Goal: Check status: Check status

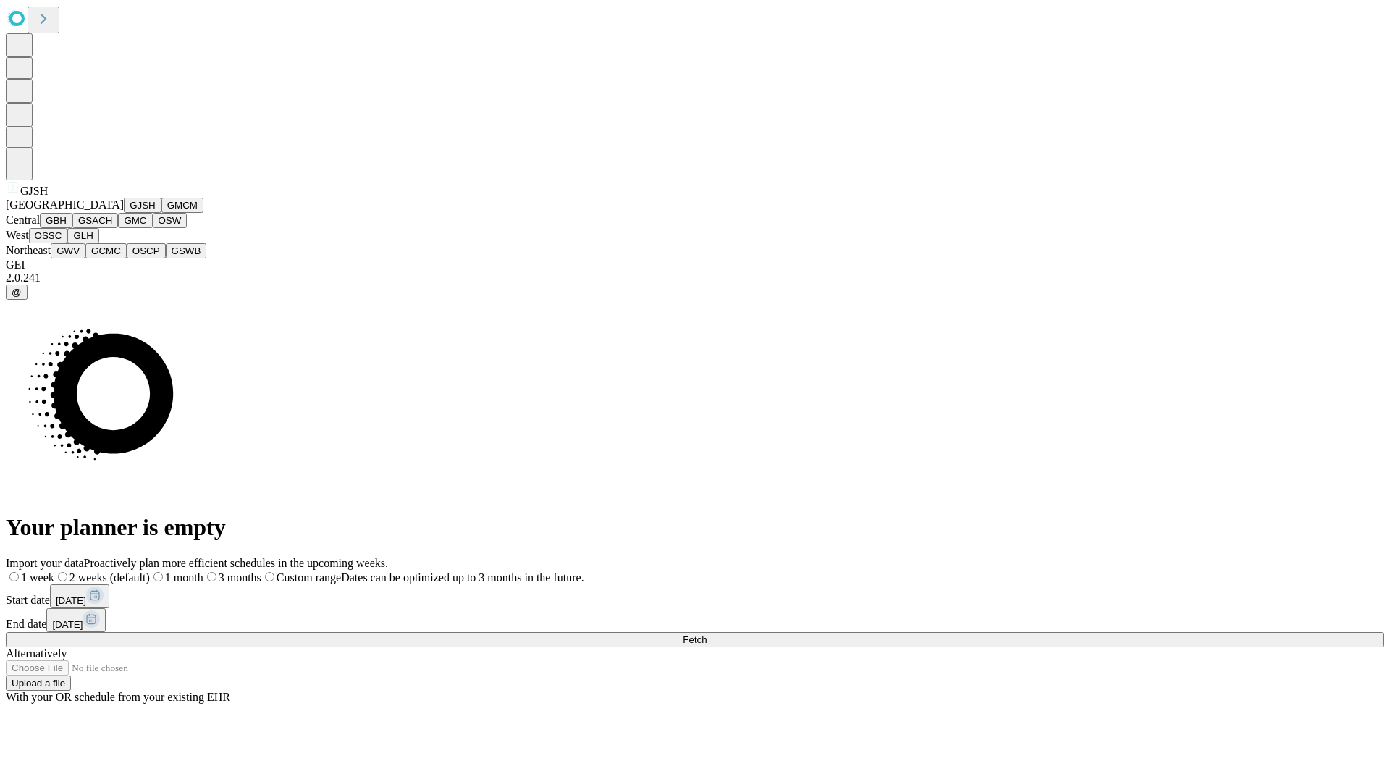
click at [124, 213] on button "GJSH" at bounding box center [143, 205] width 38 height 15
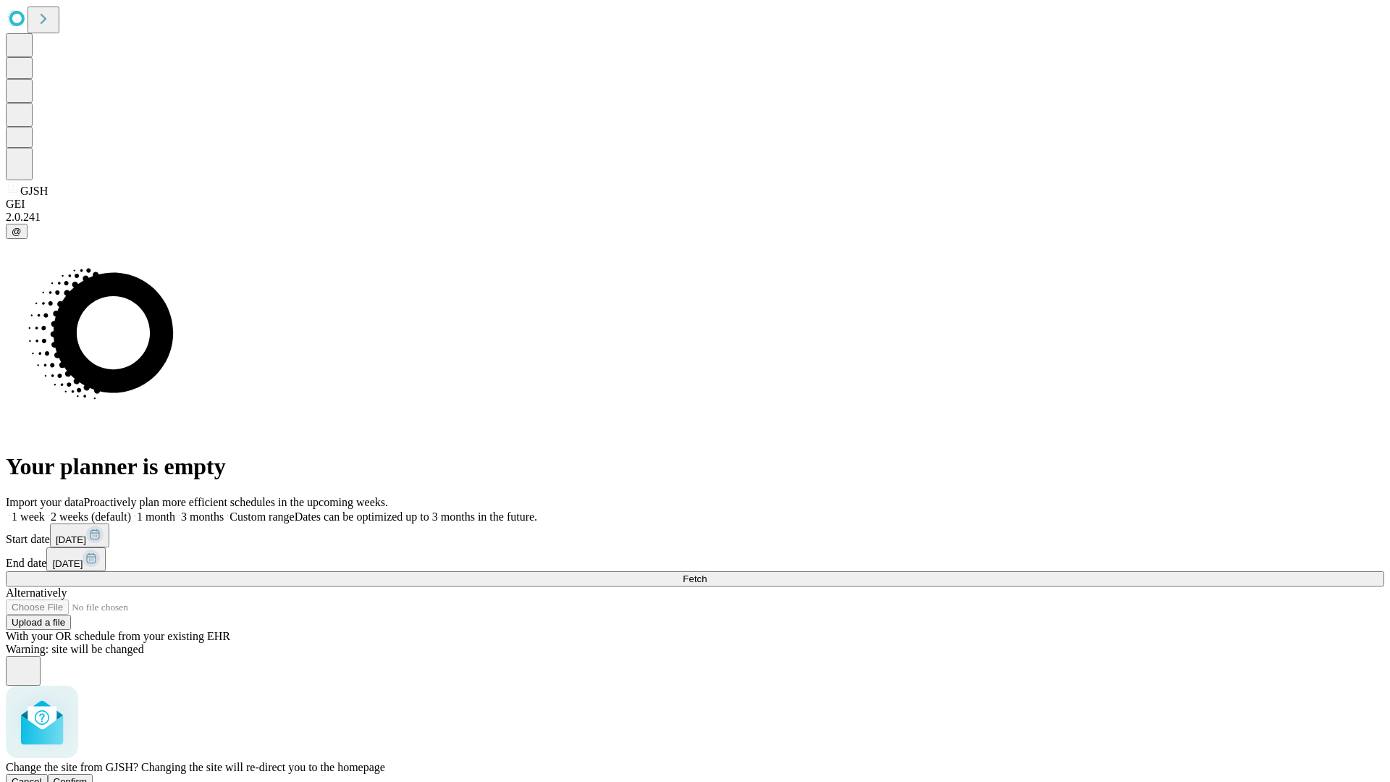
click at [88, 776] on span "Confirm" at bounding box center [71, 781] width 34 height 11
click at [45, 510] on label "1 week" at bounding box center [25, 516] width 39 height 12
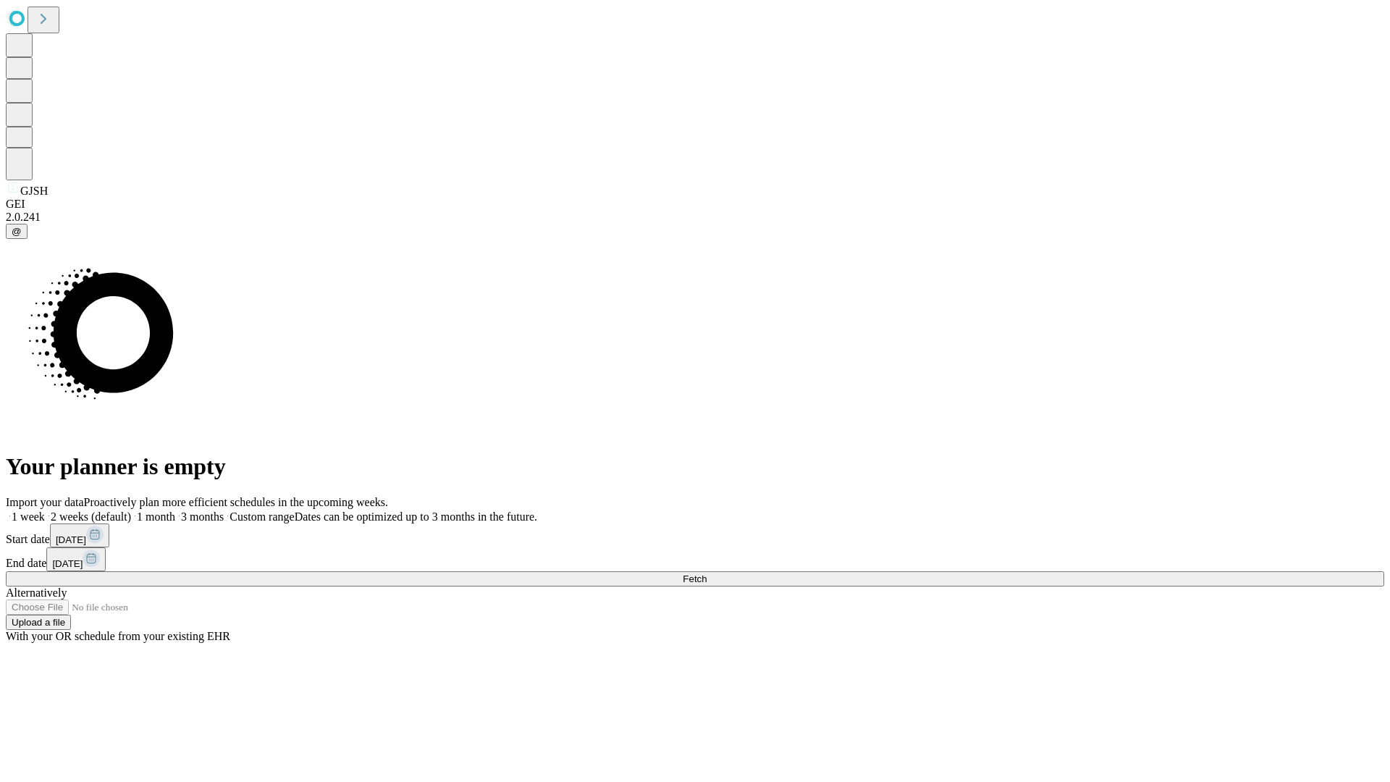
click at [707, 573] on span "Fetch" at bounding box center [695, 578] width 24 height 11
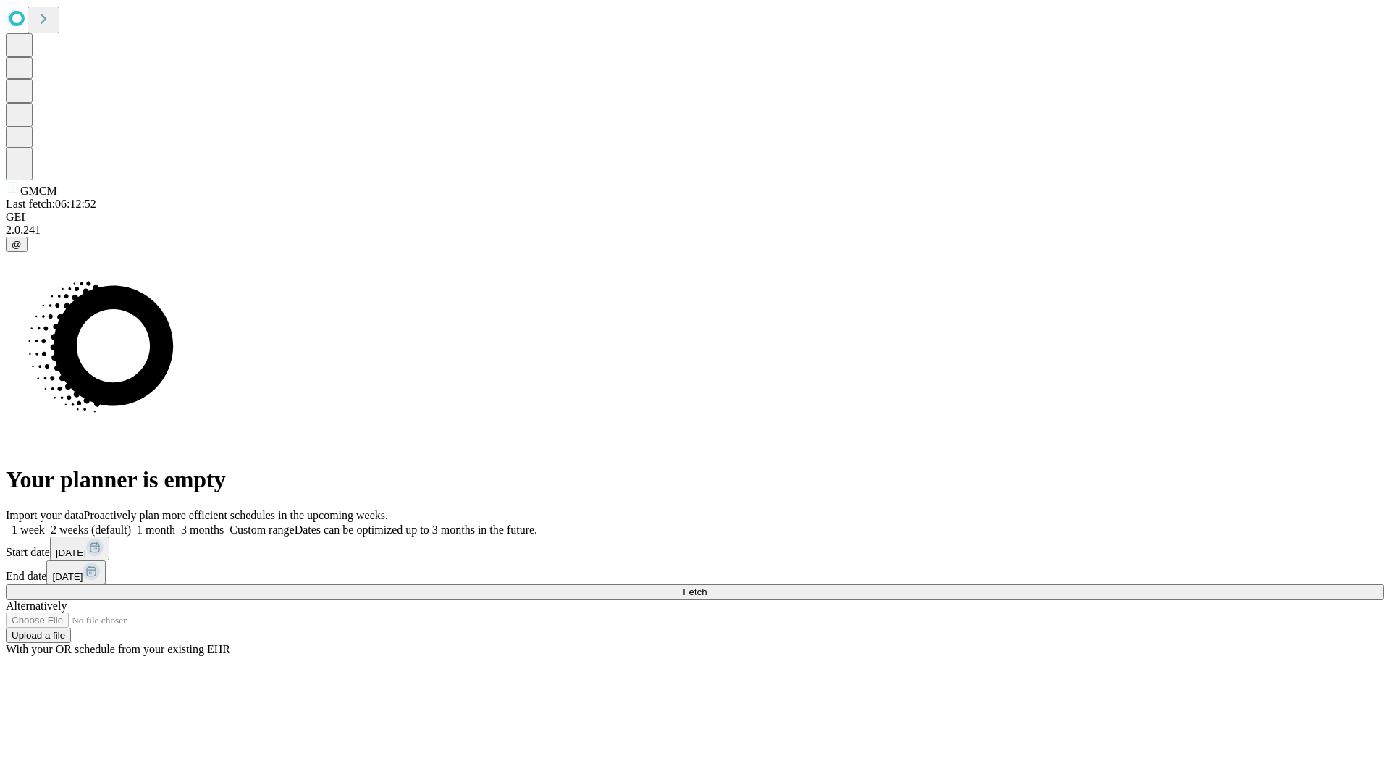
click at [707, 586] on span "Fetch" at bounding box center [695, 591] width 24 height 11
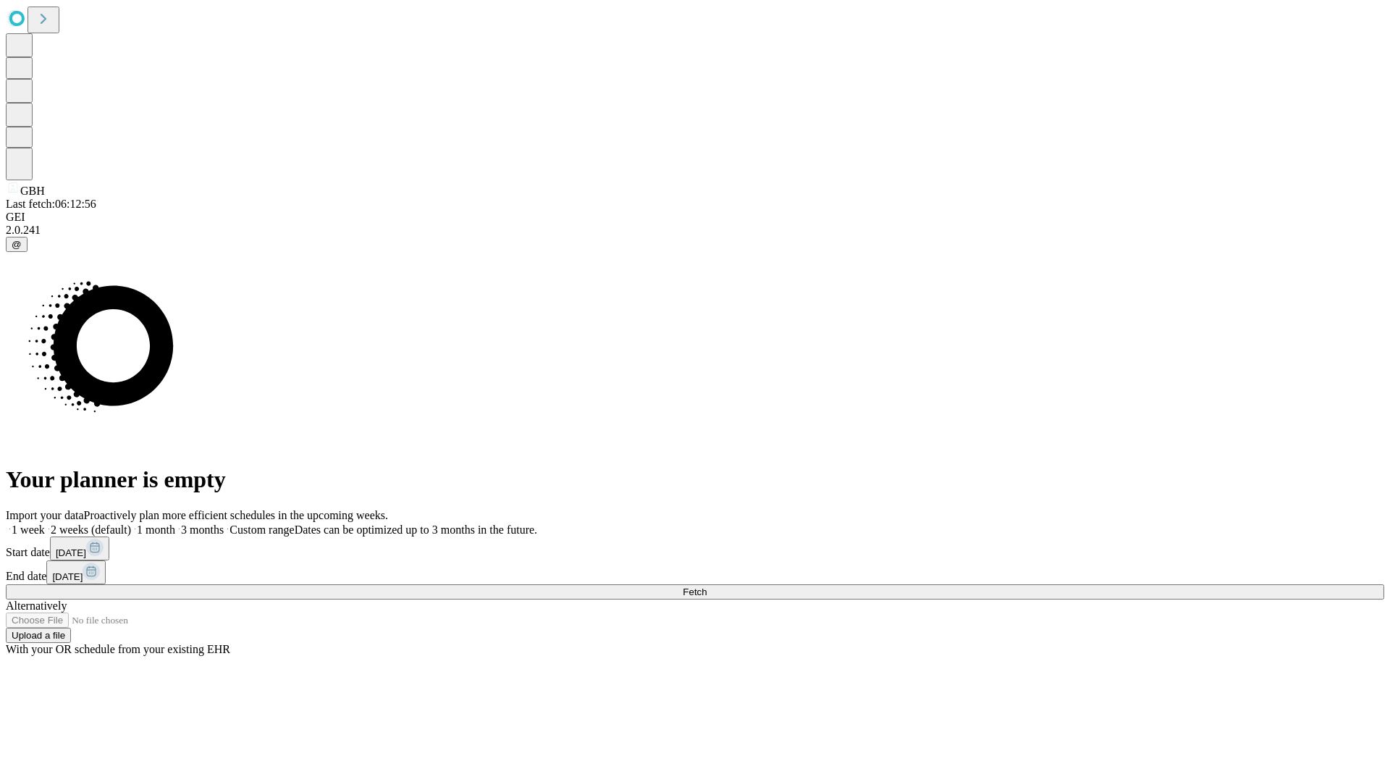
click at [45, 523] on label "1 week" at bounding box center [25, 529] width 39 height 12
click at [707, 586] on span "Fetch" at bounding box center [695, 591] width 24 height 11
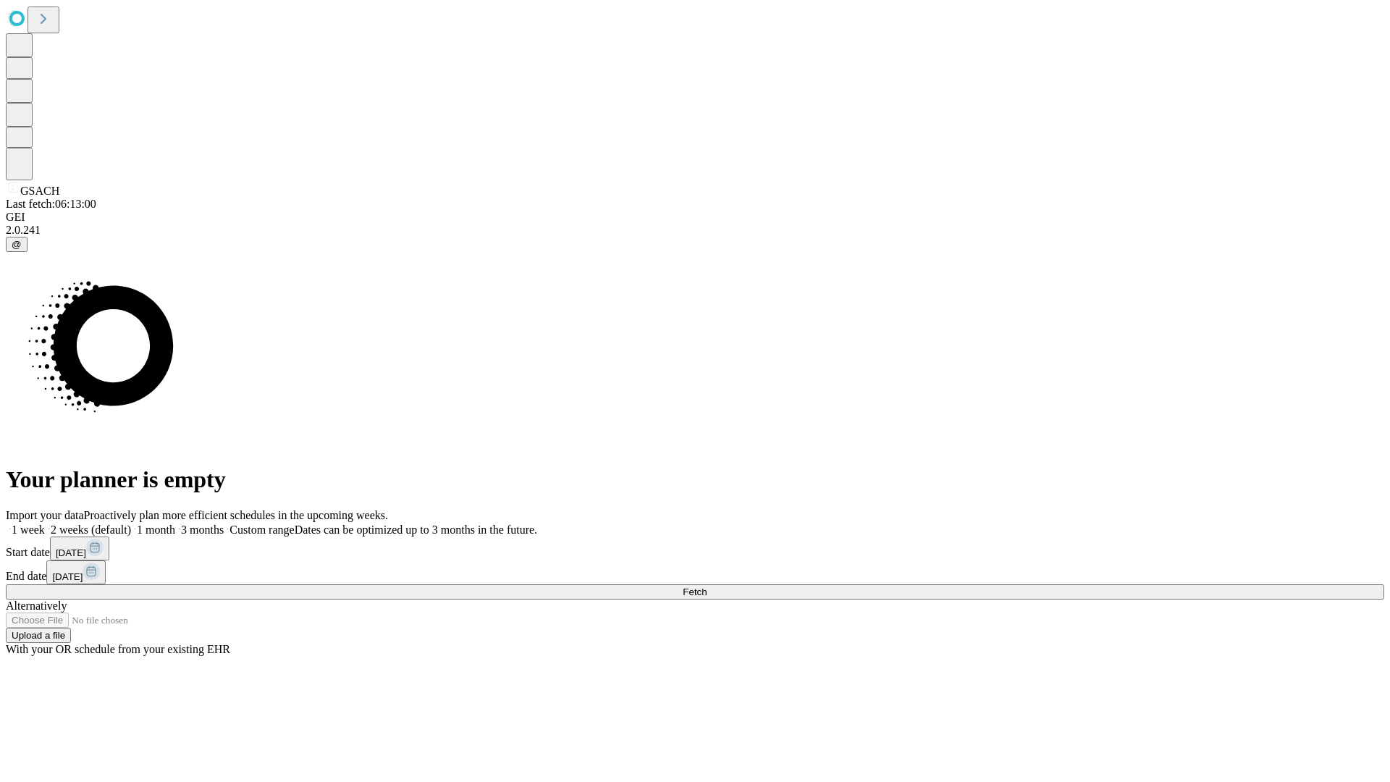
click at [45, 523] on label "1 week" at bounding box center [25, 529] width 39 height 12
click at [707, 586] on span "Fetch" at bounding box center [695, 591] width 24 height 11
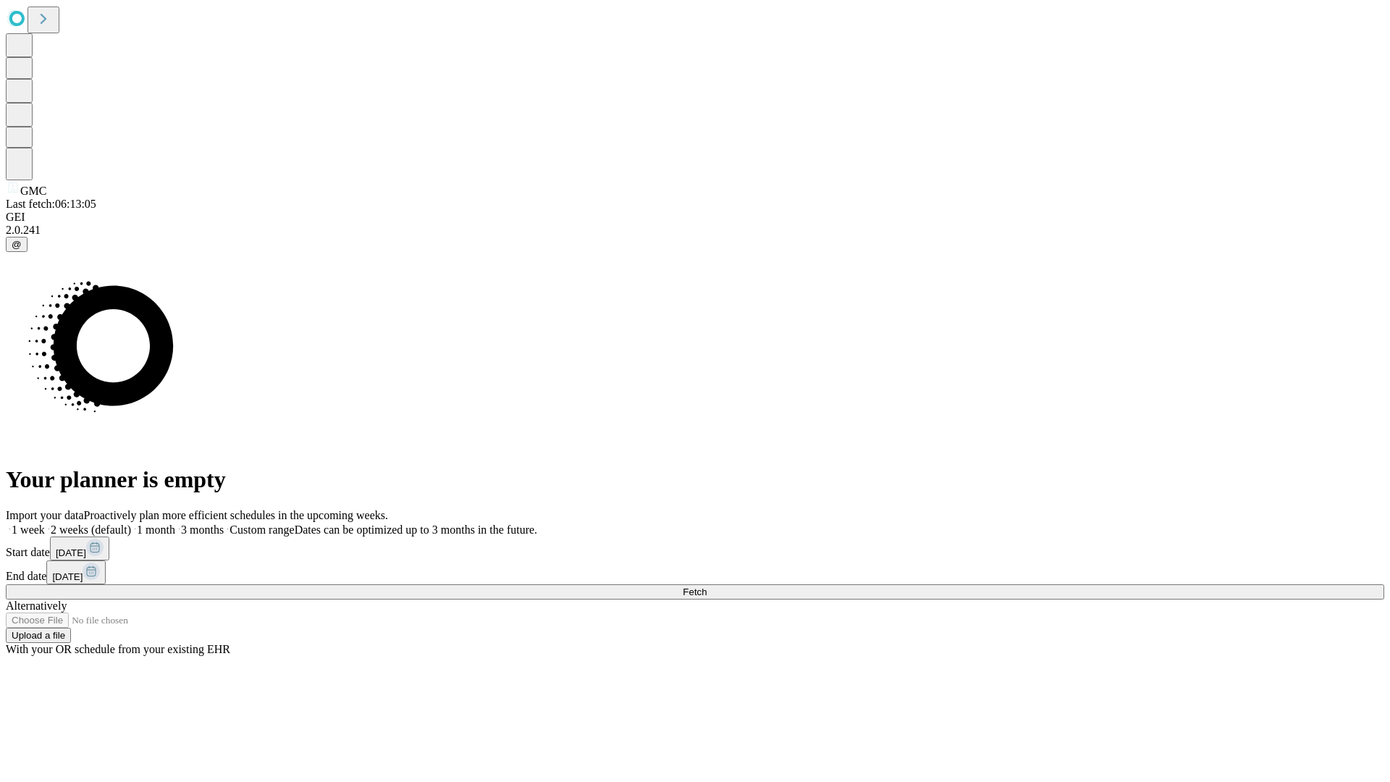
click at [45, 523] on label "1 week" at bounding box center [25, 529] width 39 height 12
click at [707, 586] on span "Fetch" at bounding box center [695, 591] width 24 height 11
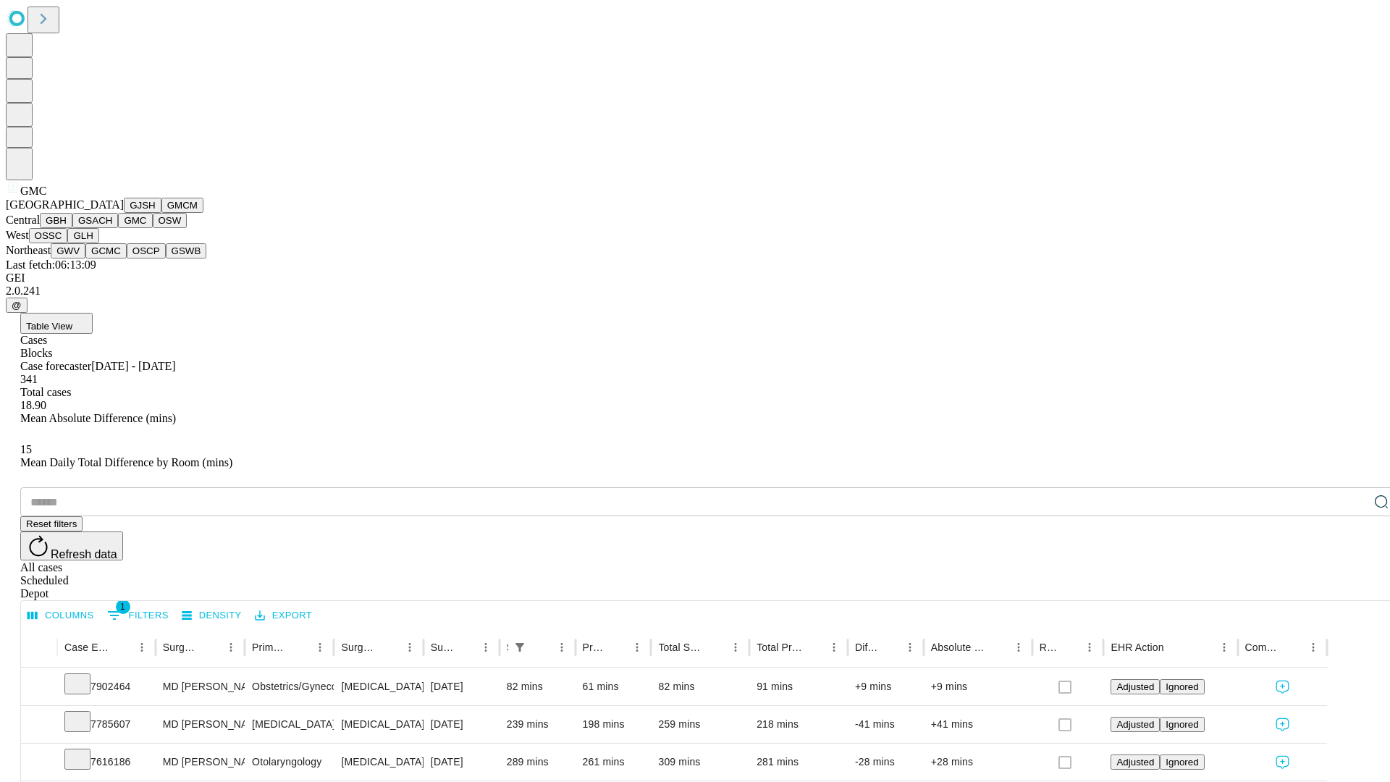
click at [153, 228] on button "OSW" at bounding box center [170, 220] width 35 height 15
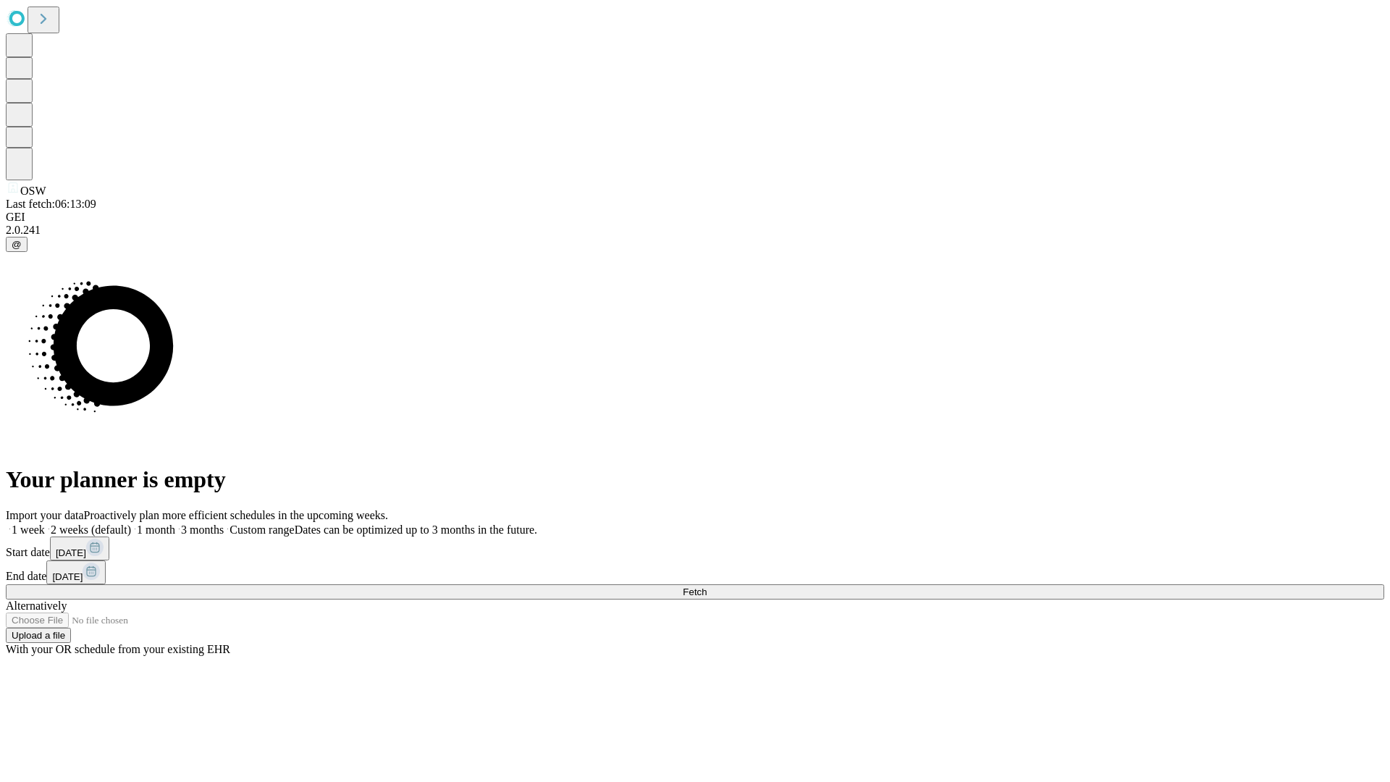
click at [45, 523] on label "1 week" at bounding box center [25, 529] width 39 height 12
click at [707, 586] on span "Fetch" at bounding box center [695, 591] width 24 height 11
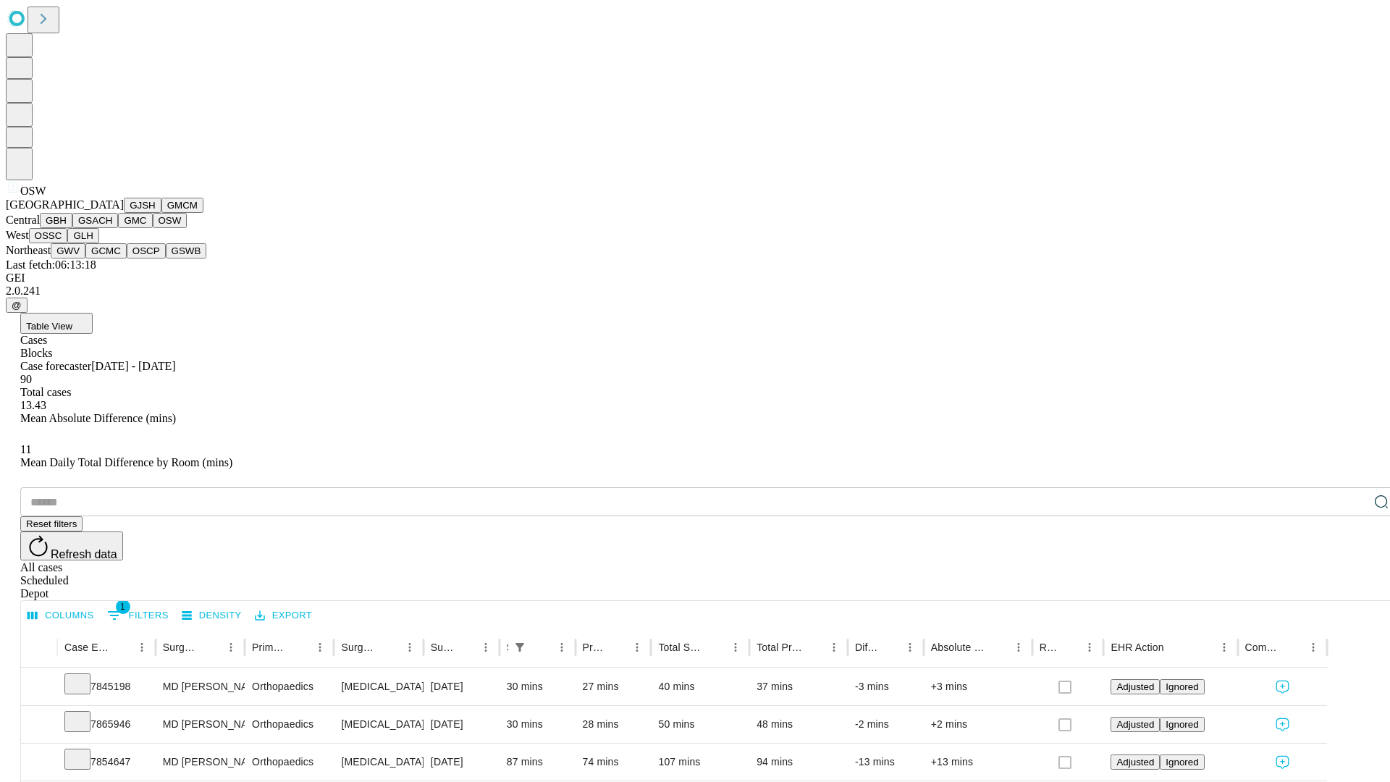
click at [68, 243] on button "OSSC" at bounding box center [48, 235] width 39 height 15
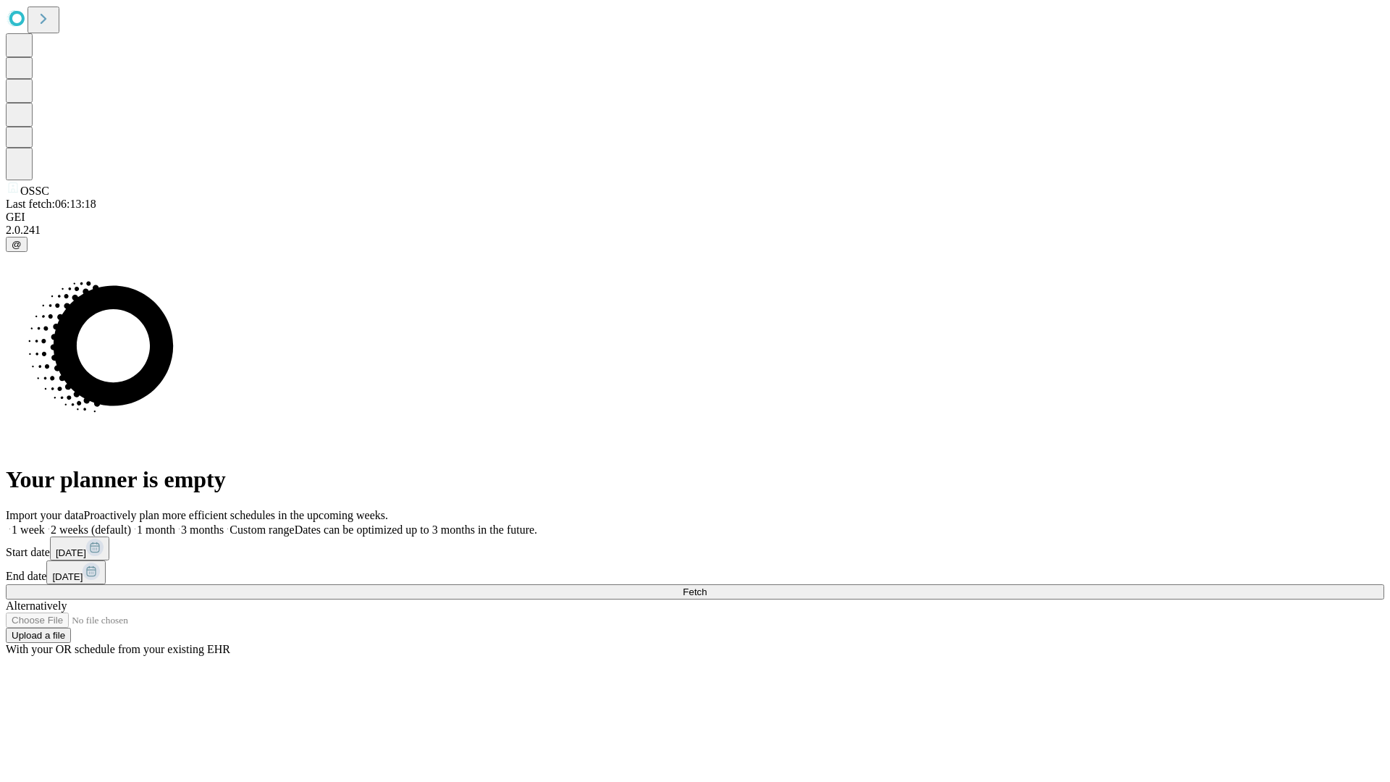
click at [45, 523] on label "1 week" at bounding box center [25, 529] width 39 height 12
click at [707, 586] on span "Fetch" at bounding box center [695, 591] width 24 height 11
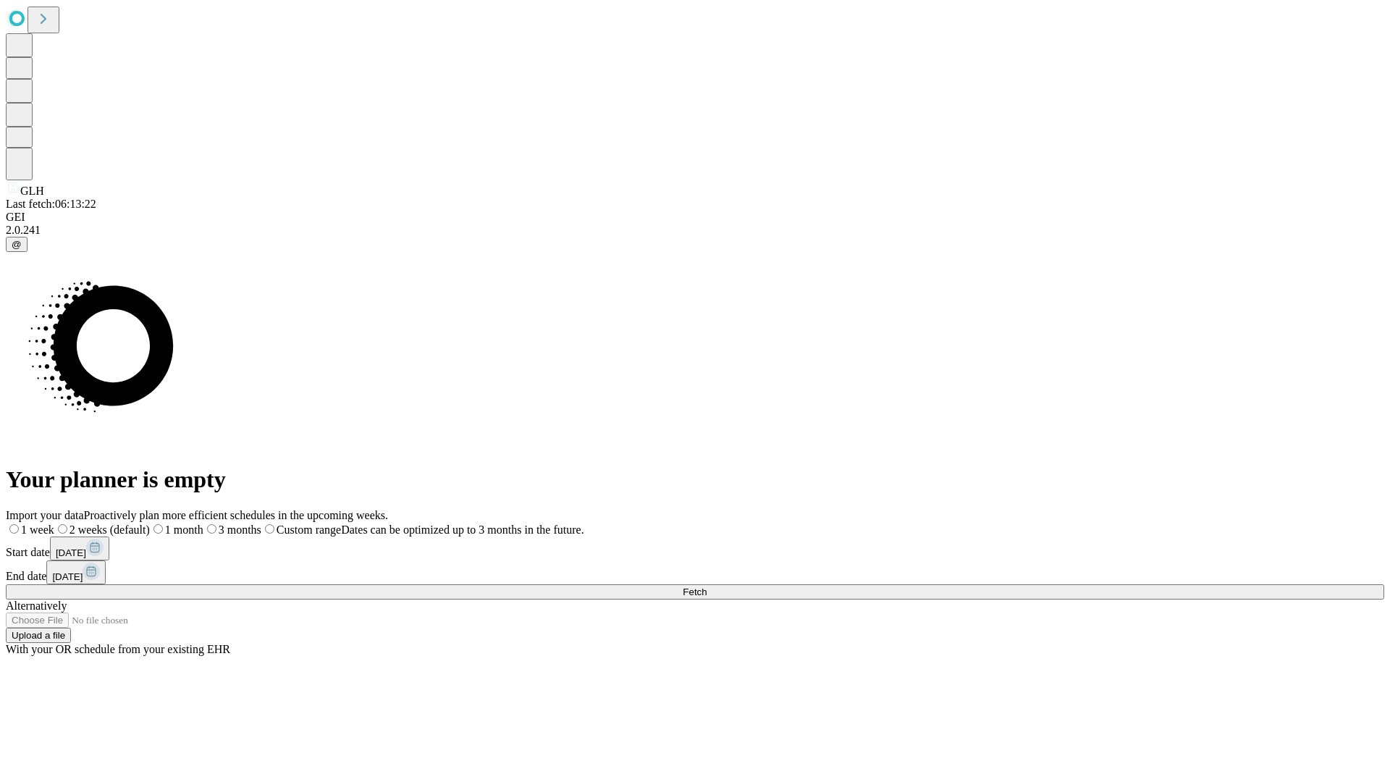
click at [54, 523] on label "1 week" at bounding box center [30, 529] width 49 height 12
click at [707, 586] on span "Fetch" at bounding box center [695, 591] width 24 height 11
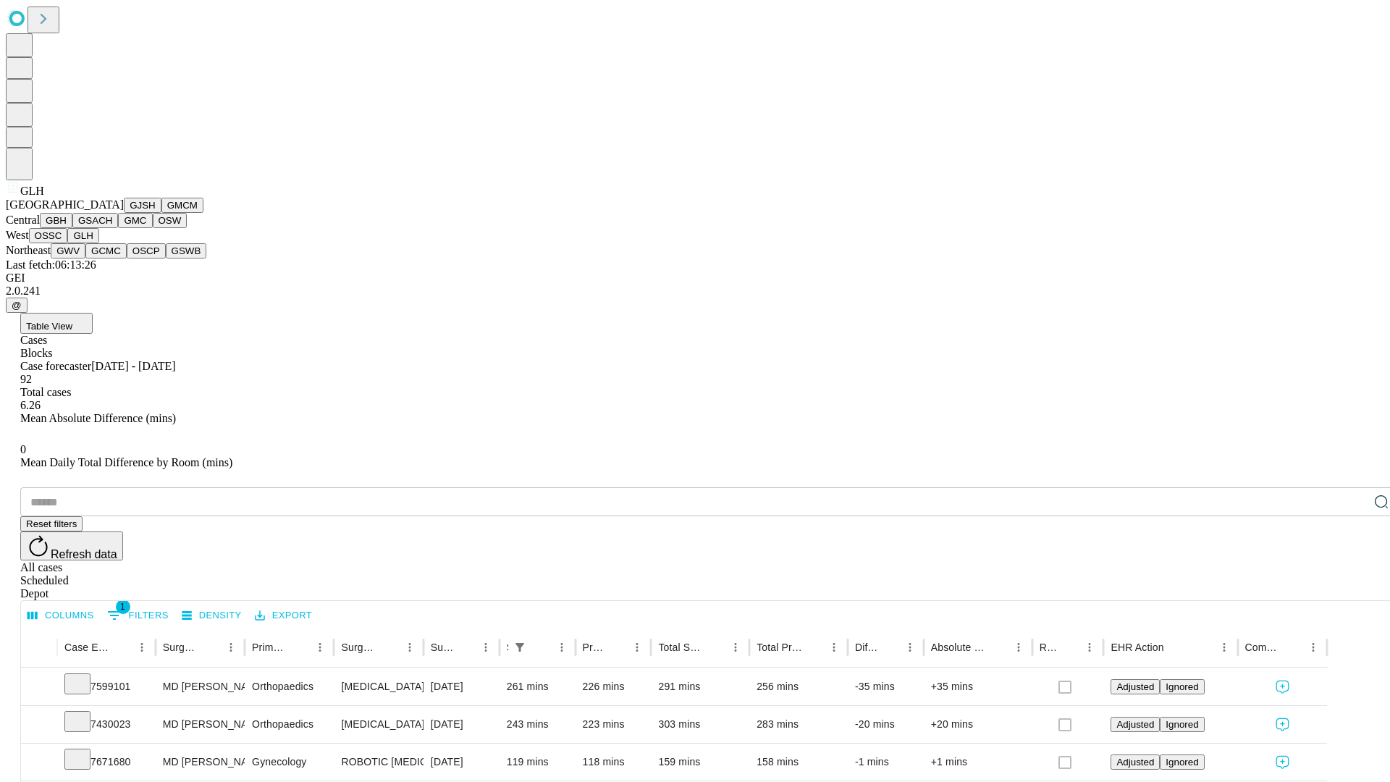
click at [85, 258] on button "GWV" at bounding box center [68, 250] width 35 height 15
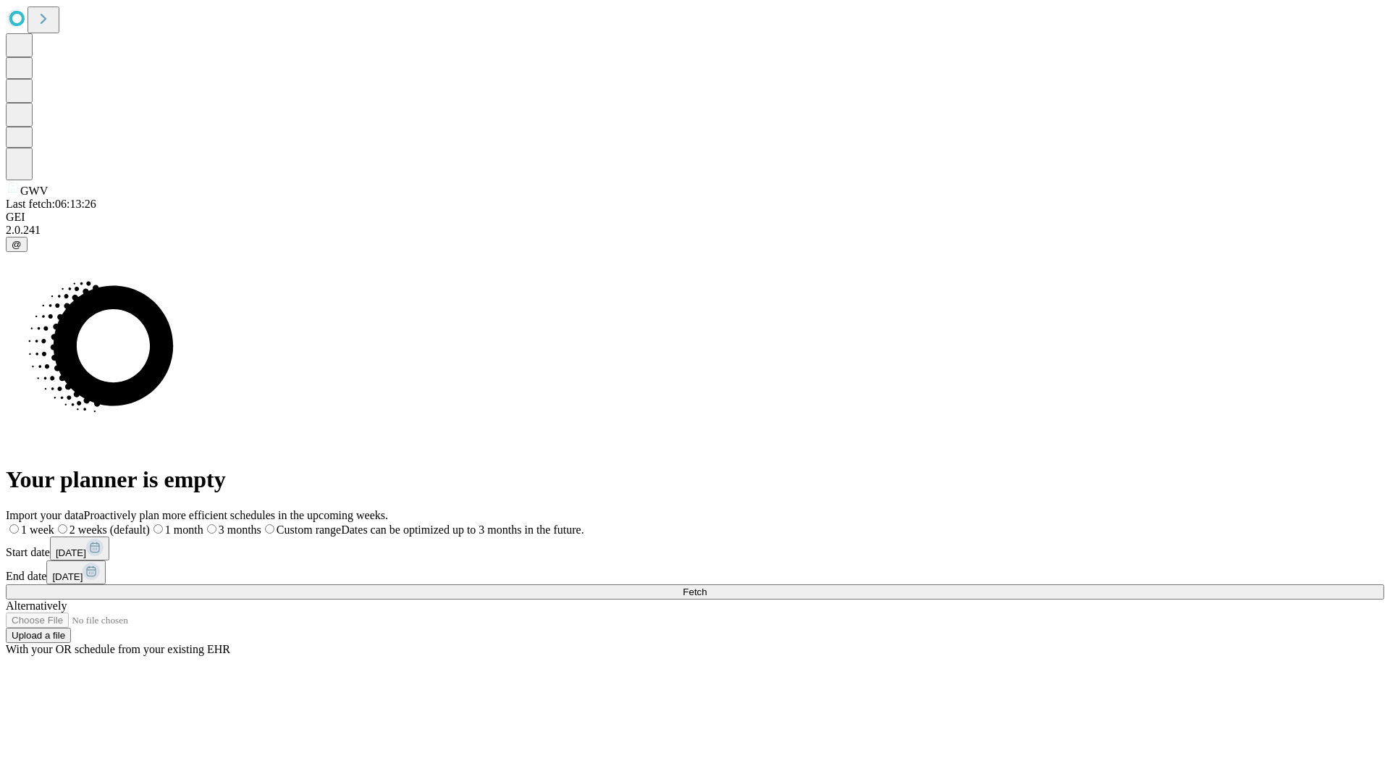
click at [707, 586] on span "Fetch" at bounding box center [695, 591] width 24 height 11
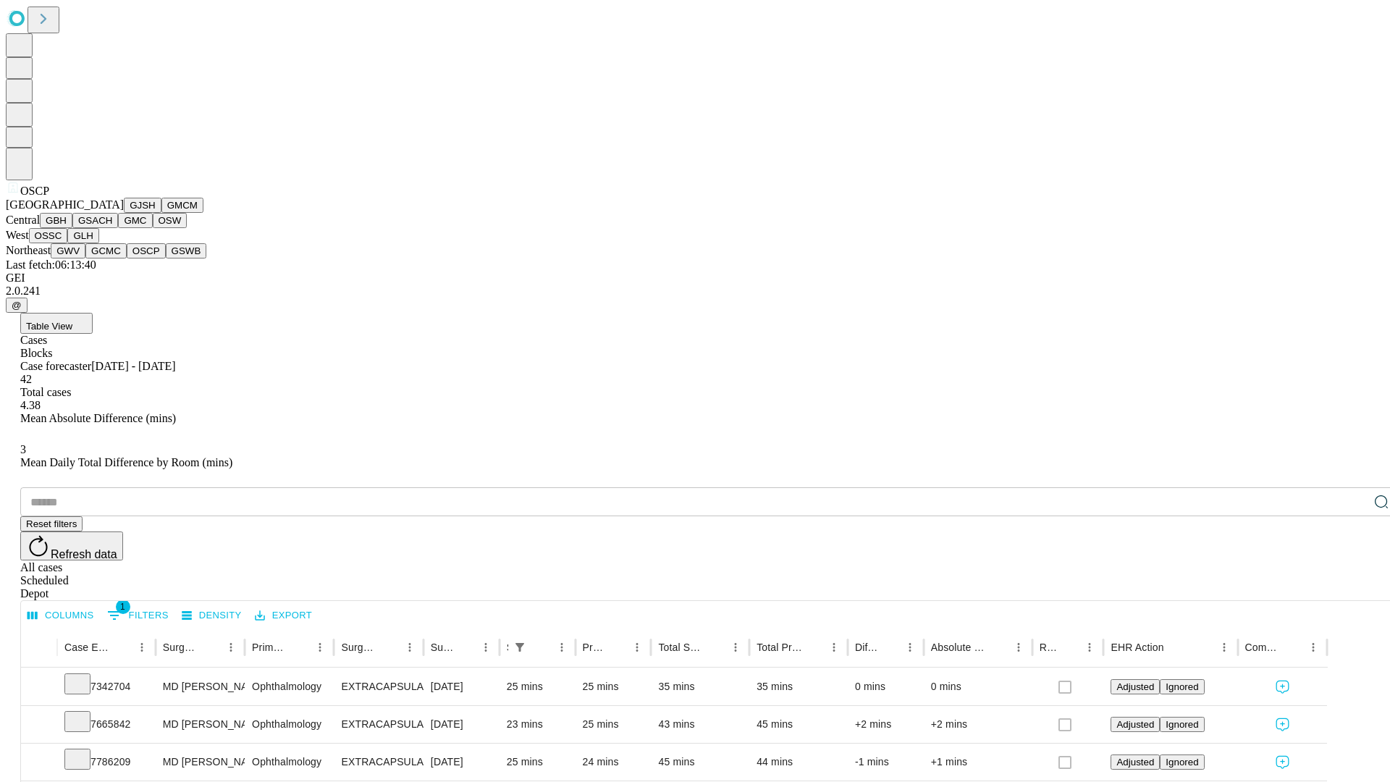
click at [166, 258] on button "GSWB" at bounding box center [186, 250] width 41 height 15
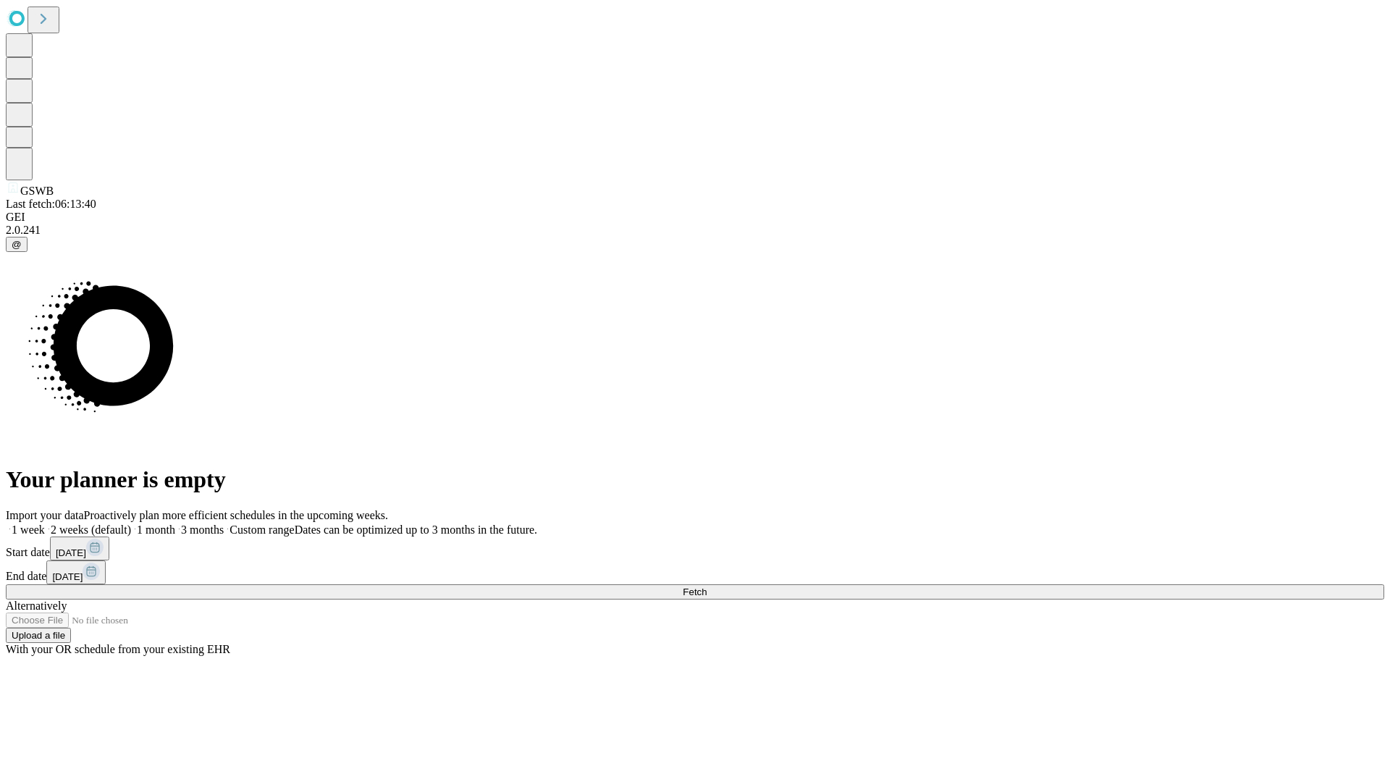
click at [45, 523] on label "1 week" at bounding box center [25, 529] width 39 height 12
click at [707, 586] on span "Fetch" at bounding box center [695, 591] width 24 height 11
